Goal: Information Seeking & Learning: Learn about a topic

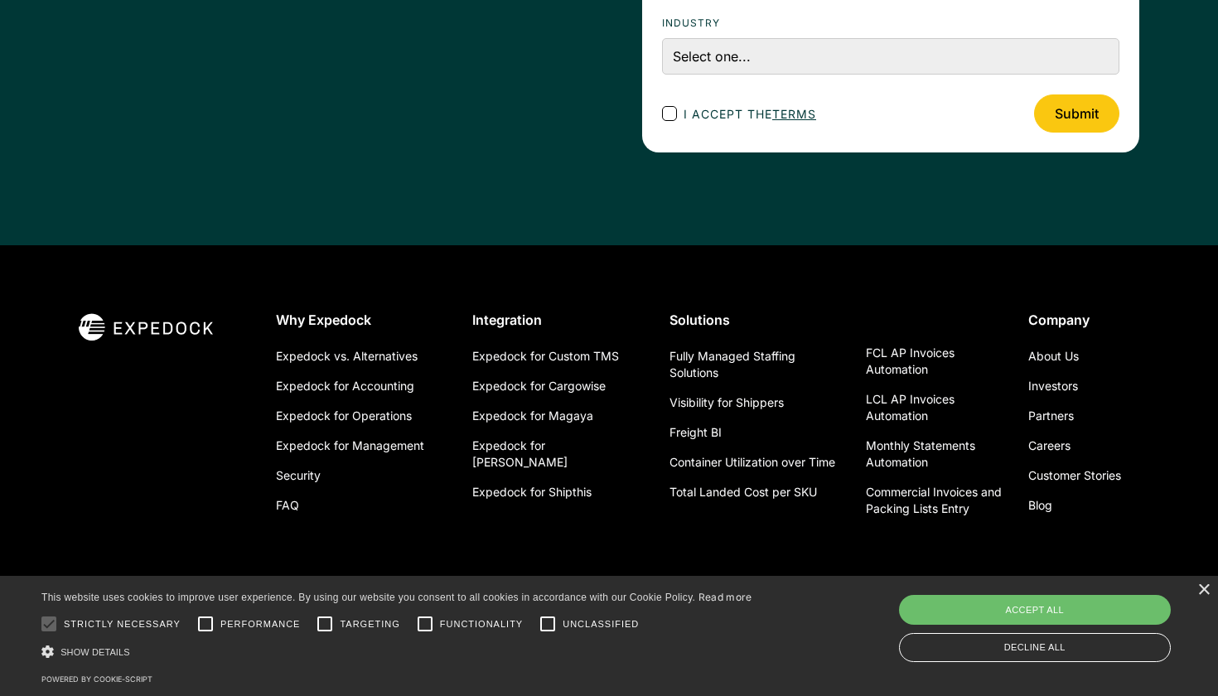
scroll to position [5959, 0]
click at [1058, 432] on link "Careers" at bounding box center [1049, 447] width 42 height 30
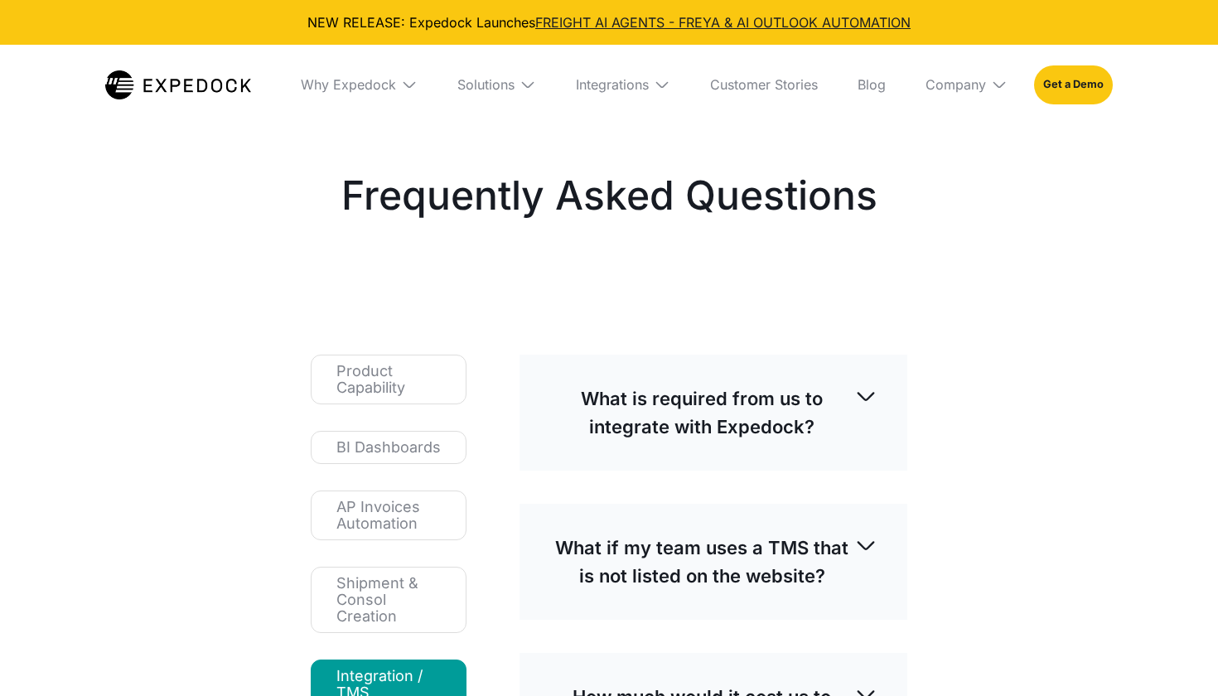
select select
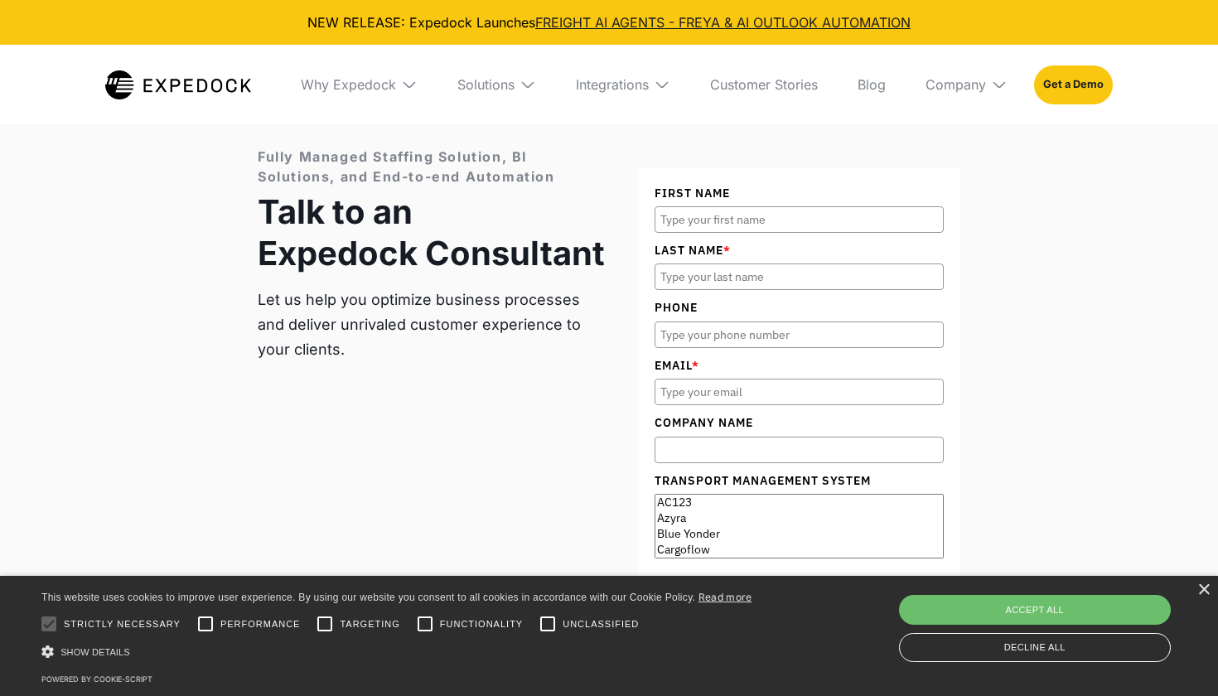
scroll to position [1886, 0]
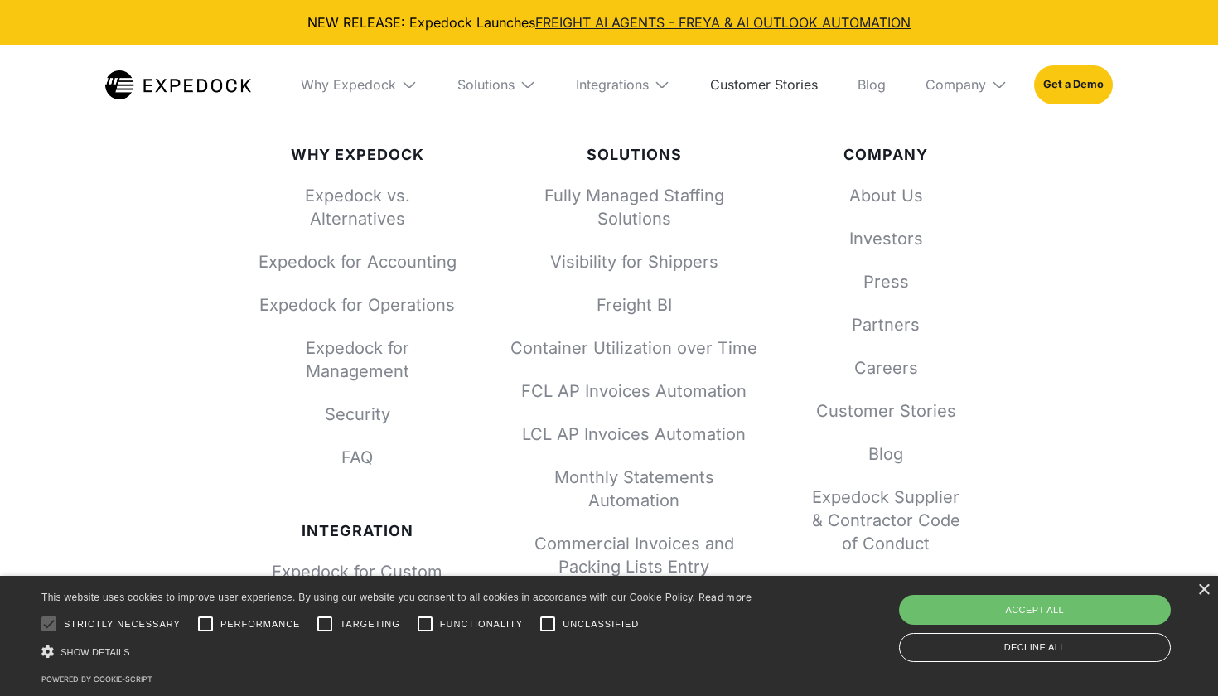
click at [804, 83] on link "Customer Stories" at bounding box center [764, 85] width 134 height 80
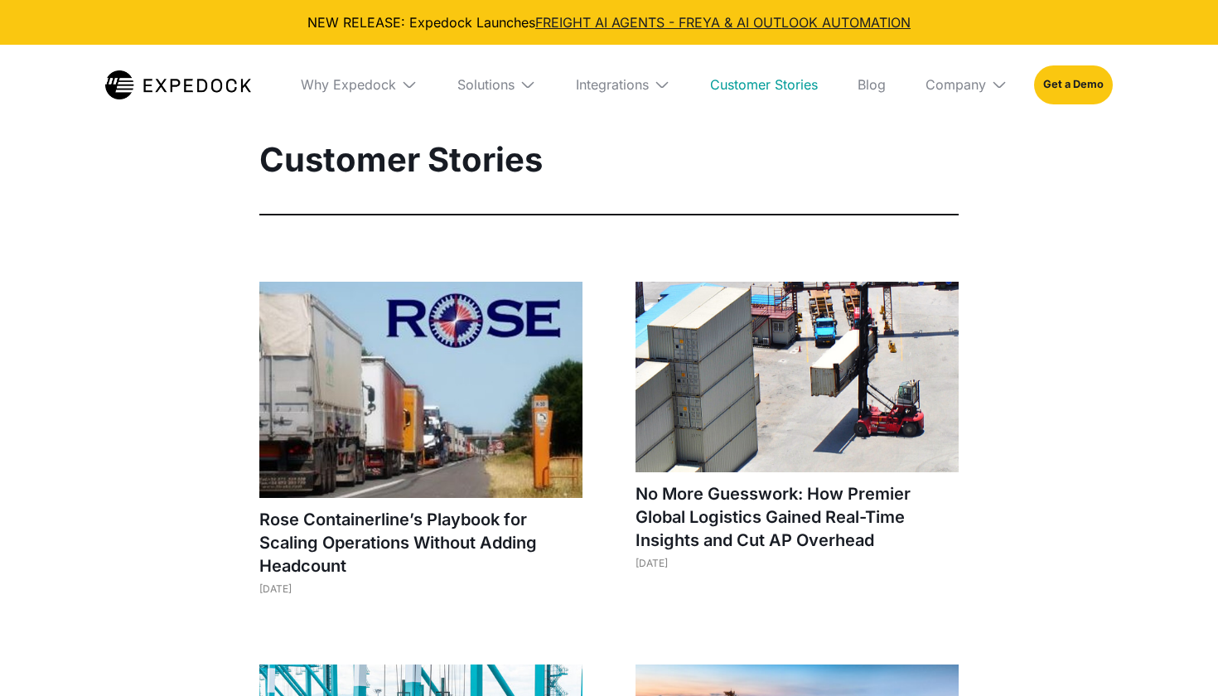
select select
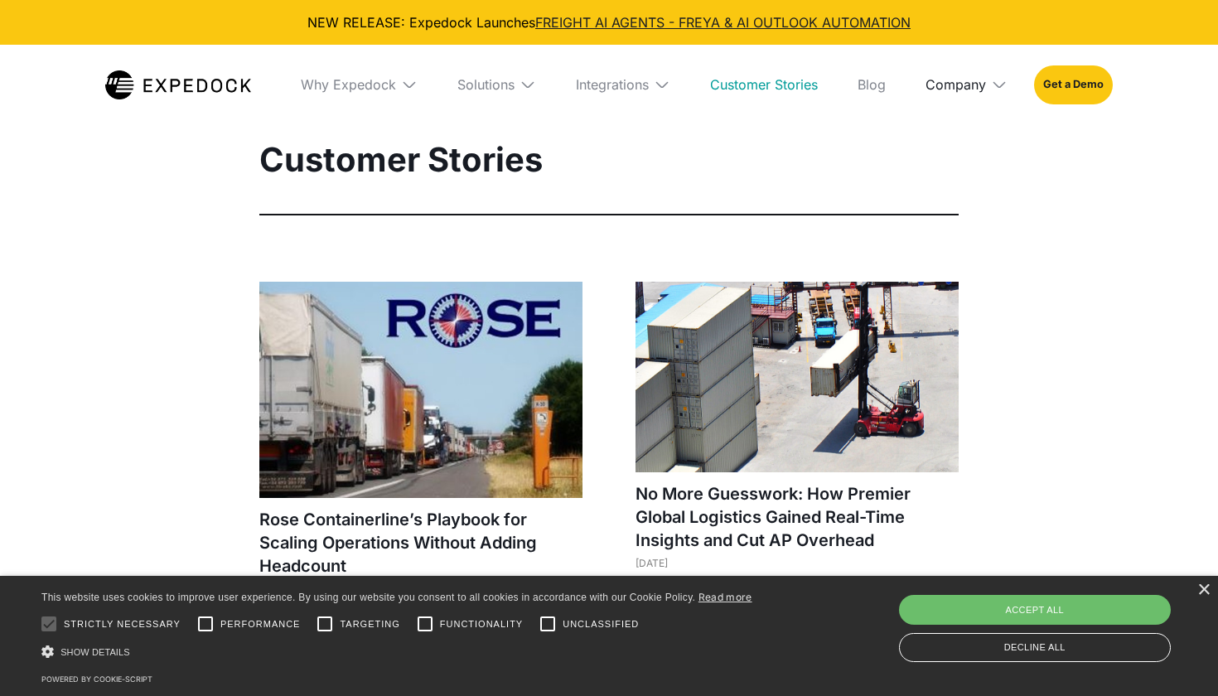
click at [966, 88] on div "Company" at bounding box center [955, 84] width 60 height 17
click at [966, 152] on link "About Us" at bounding box center [966, 145] width 109 height 43
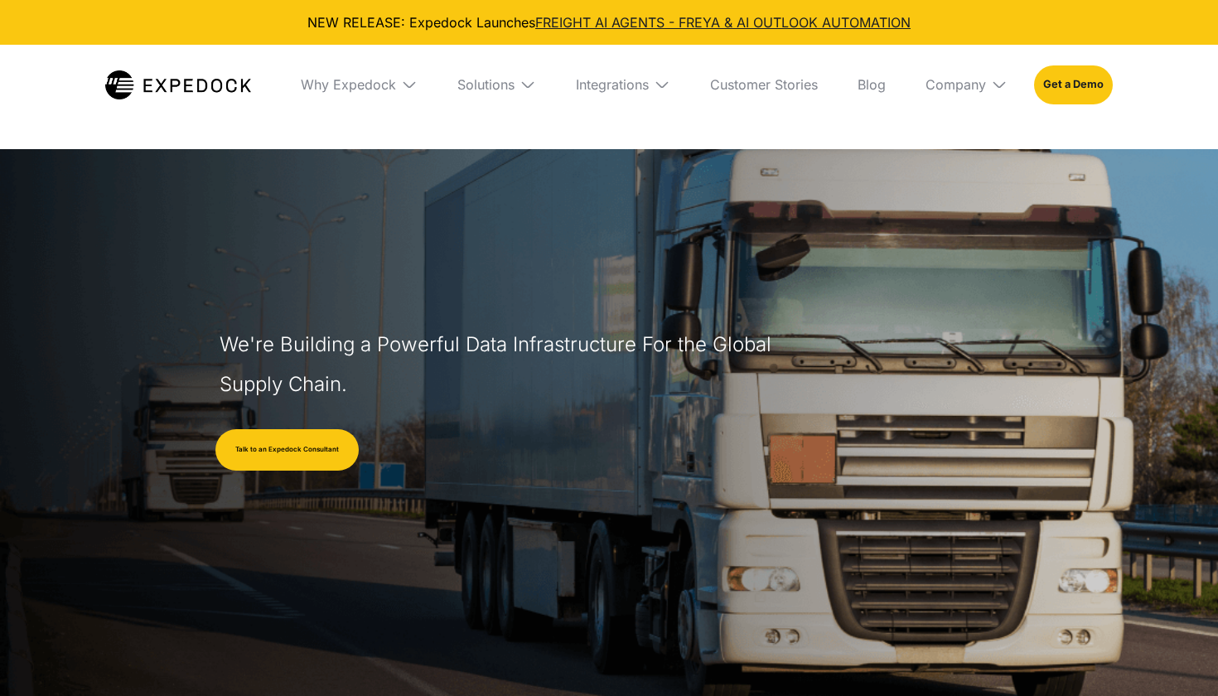
select select
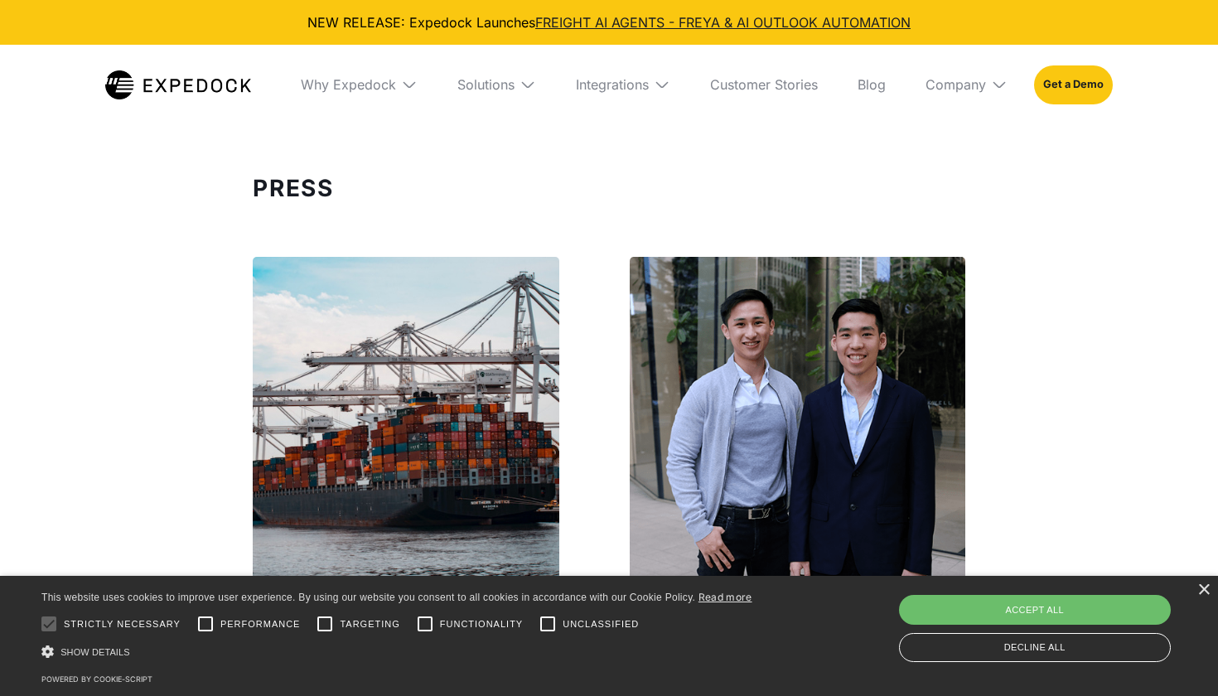
scroll to position [5113, 0]
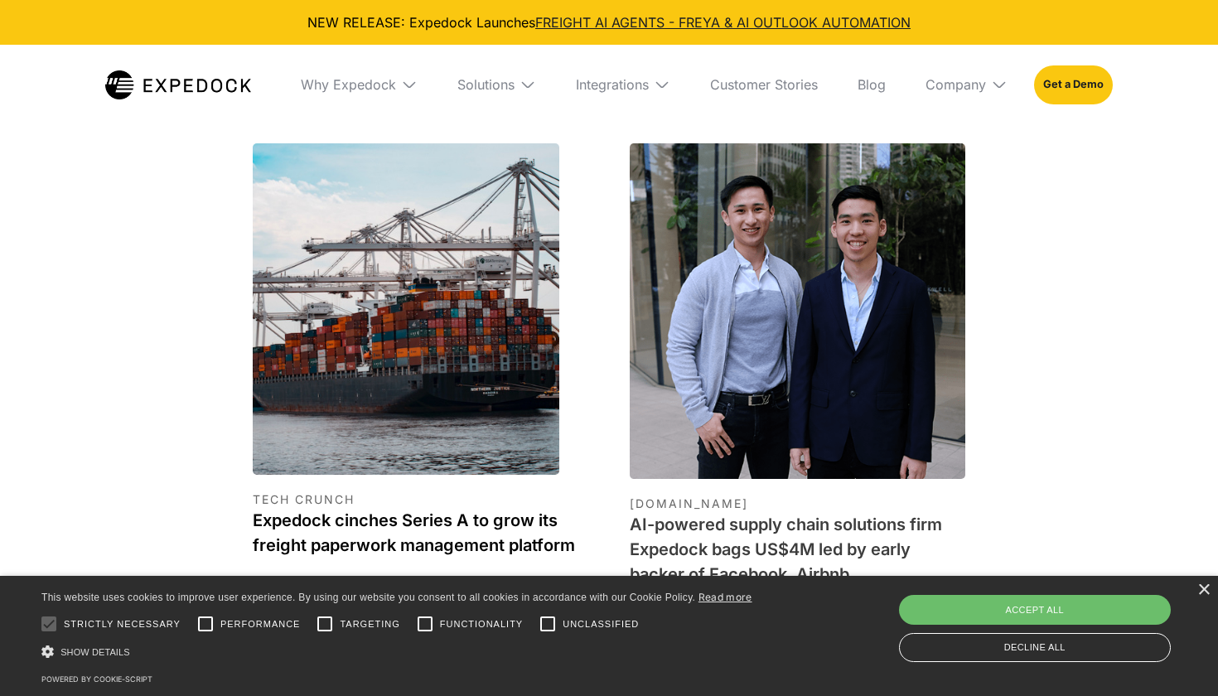
click at [382, 508] on h1 "Expedock cinches Series A to grow its freight paperwork management platform" at bounding box center [421, 533] width 336 height 50
